Goal: Information Seeking & Learning: Learn about a topic

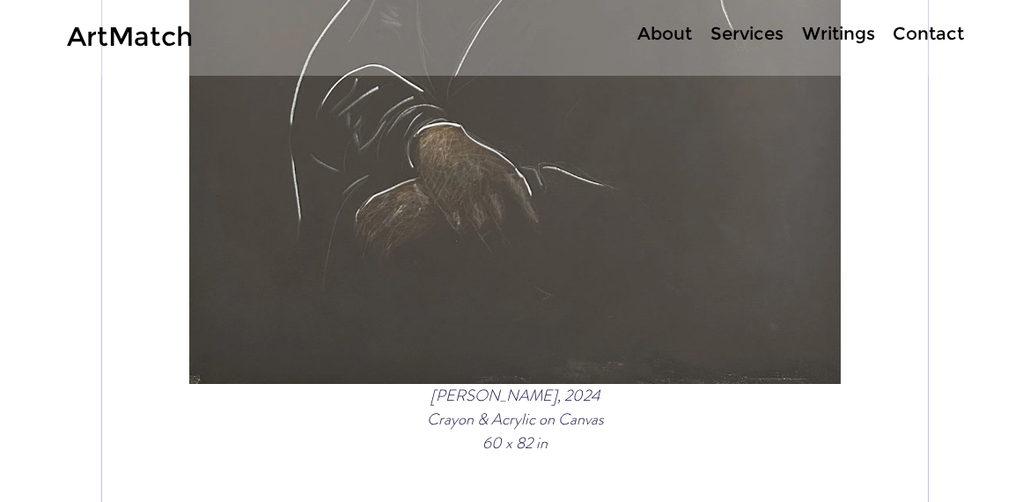
scroll to position [6292, 0]
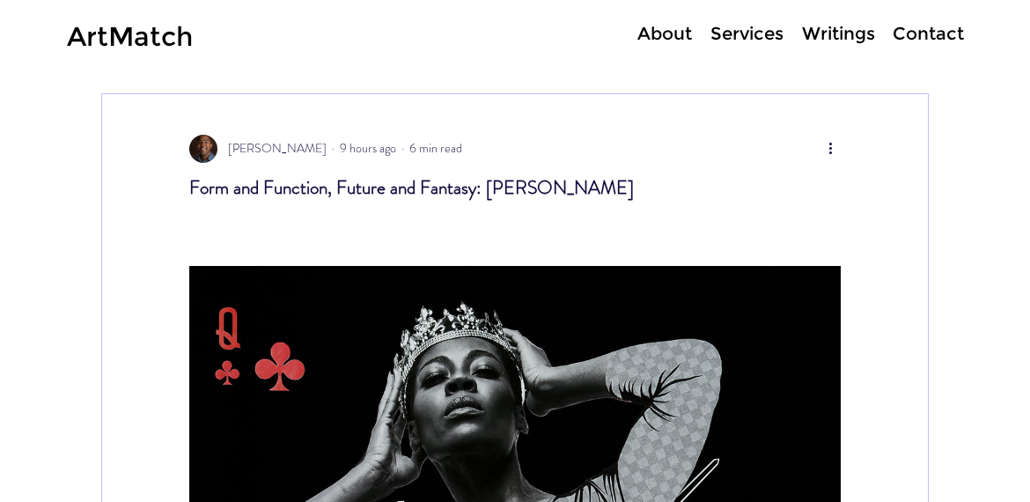
click at [665, 33] on p "About" at bounding box center [664, 34] width 72 height 26
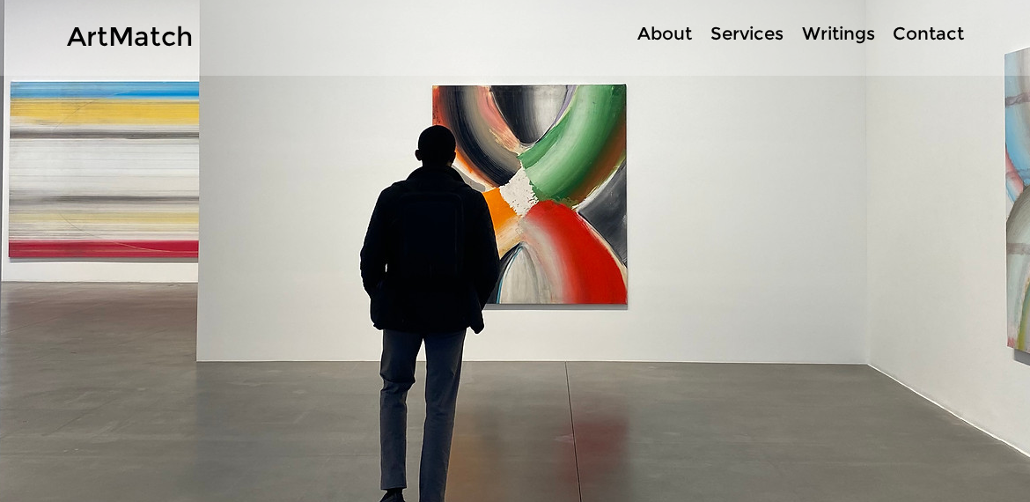
click at [726, 30] on p "Services" at bounding box center [747, 34] width 91 height 26
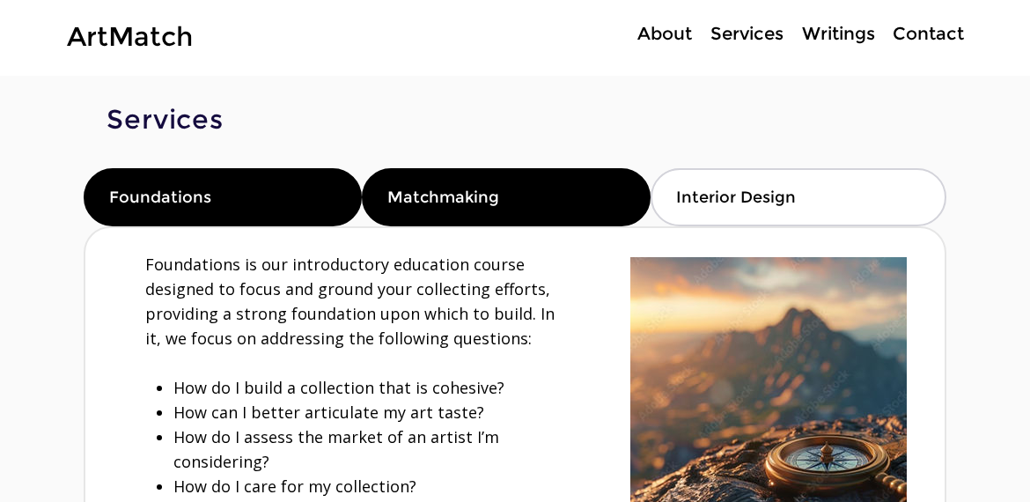
click at [547, 225] on div "Matchmaking" at bounding box center [506, 197] width 288 height 58
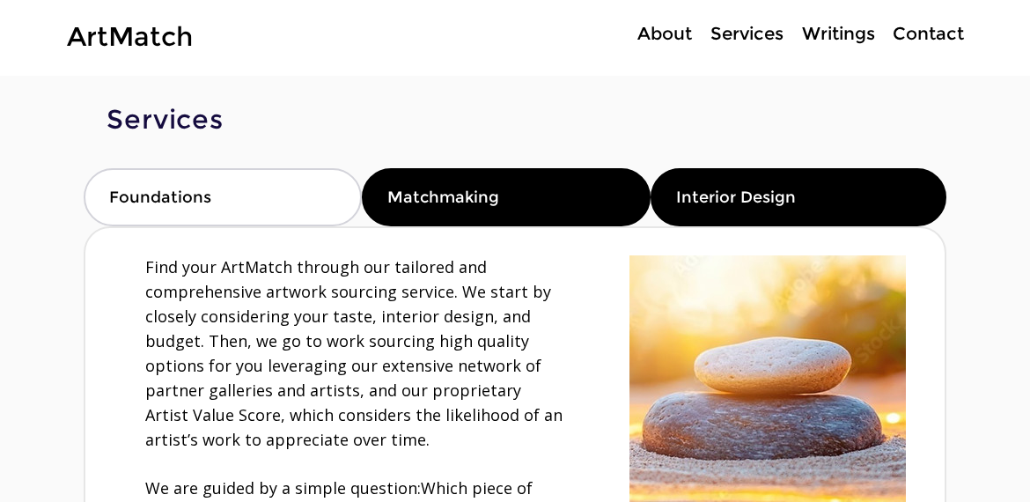
click at [811, 209] on div "Interior Design" at bounding box center [798, 197] width 296 height 58
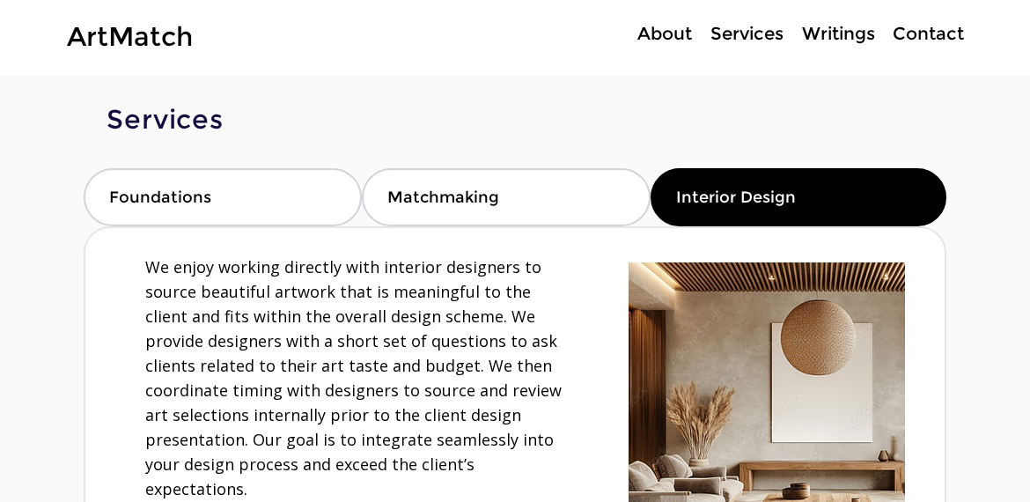
click at [841, 28] on p "Writings" at bounding box center [838, 34] width 91 height 26
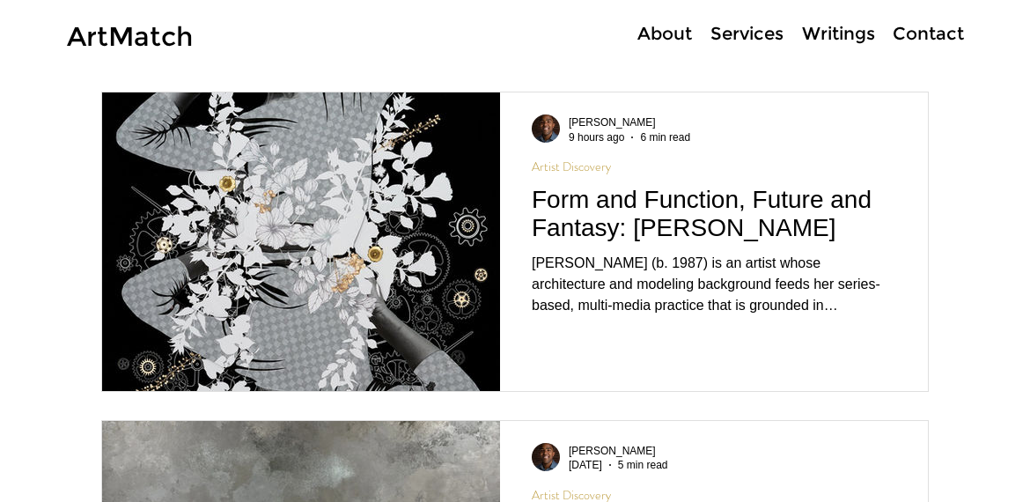
click at [937, 40] on p "Contact" at bounding box center [928, 34] width 89 height 26
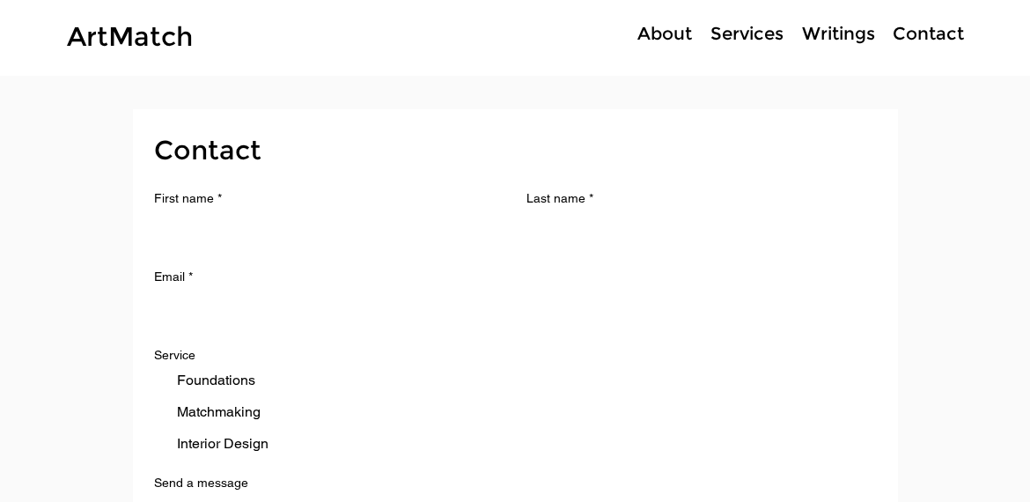
click at [659, 37] on p "About" at bounding box center [664, 34] width 72 height 26
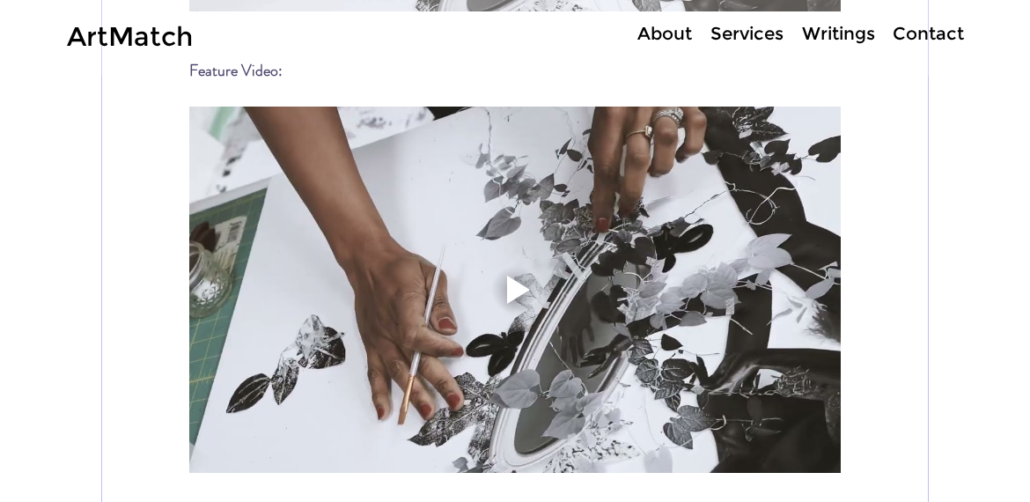
scroll to position [8714, 0]
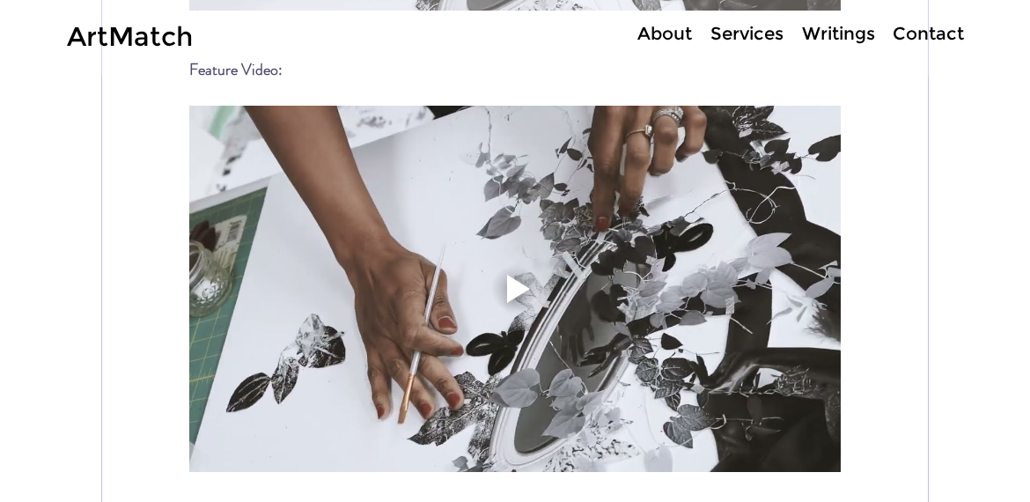
click at [514, 275] on div "Play video" at bounding box center [518, 289] width 23 height 28
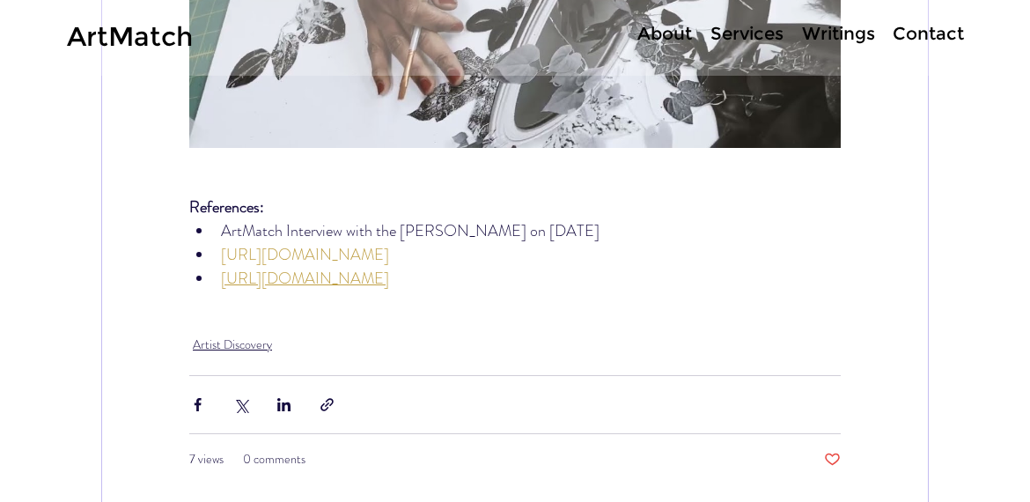
scroll to position [8950, 0]
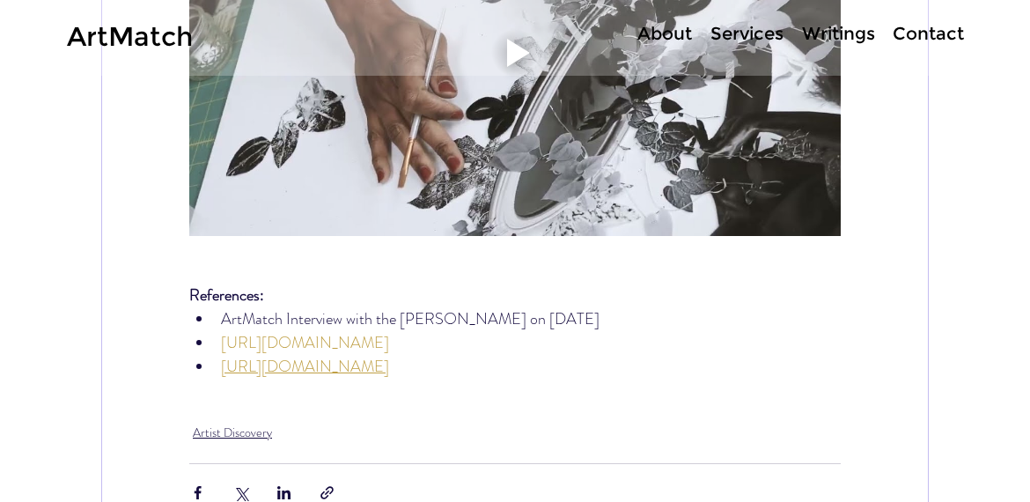
click at [361, 331] on span "[URL][DOMAIN_NAME]" at bounding box center [305, 342] width 168 height 23
click at [389, 355] on span "[URL][DOMAIN_NAME]" at bounding box center [305, 366] width 168 height 23
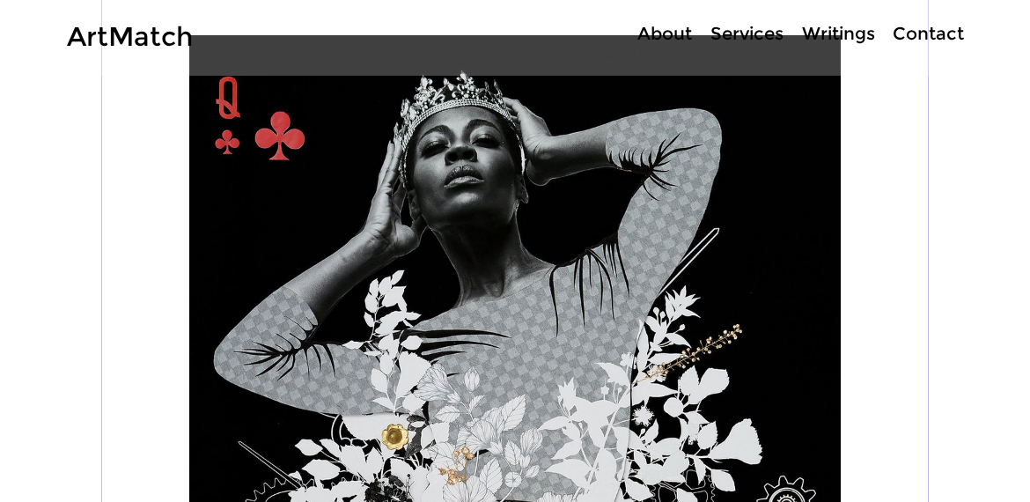
scroll to position [264, 0]
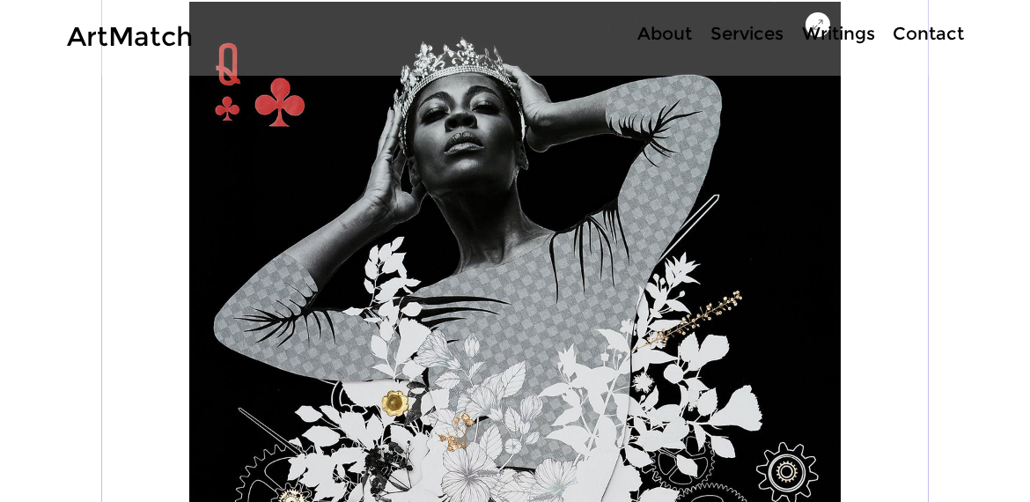
click at [815, 32] on icon "Expand image" at bounding box center [818, 25] width 14 height 14
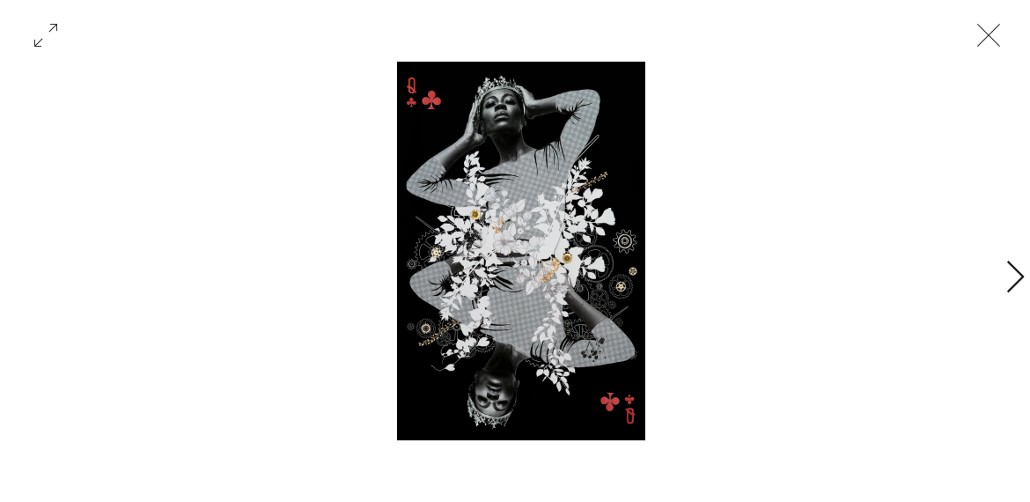
click at [980, 35] on icon "Close" at bounding box center [988, 35] width 53 height 53
